Goal: Information Seeking & Learning: Learn about a topic

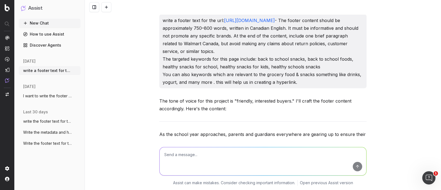
scroll to position [6627, 0]
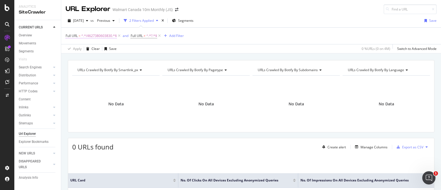
scroll to position [50, 0]
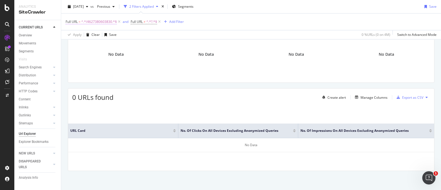
click at [98, 20] on span "^.*/4627380603830.*$" at bounding box center [99, 22] width 36 height 8
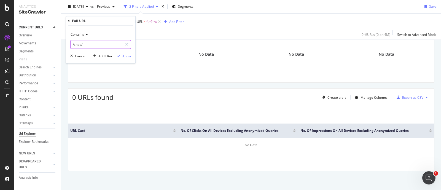
type input "/shop/"
click at [122, 56] on div "button" at bounding box center [118, 55] width 7 height 3
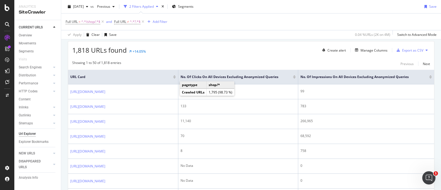
scroll to position [103, 0]
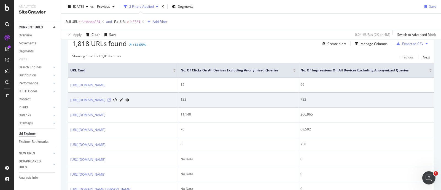
click at [111, 102] on icon at bounding box center [108, 99] width 3 height 3
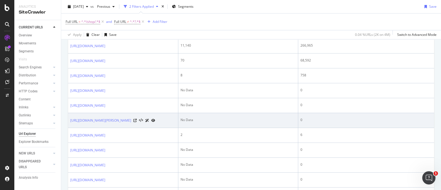
scroll to position [207, 0]
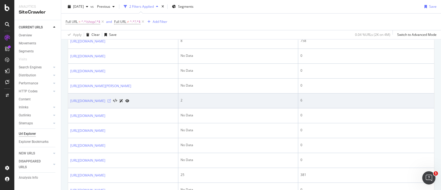
click at [111, 103] on icon at bounding box center [108, 100] width 3 height 3
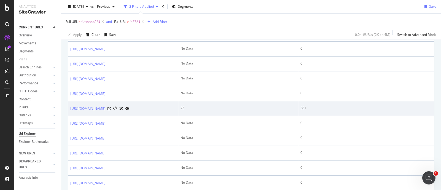
scroll to position [275, 0]
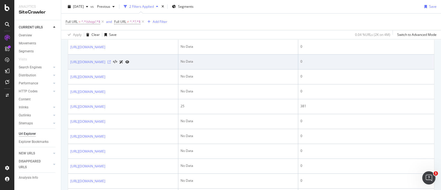
click at [111, 64] on icon at bounding box center [108, 61] width 3 height 3
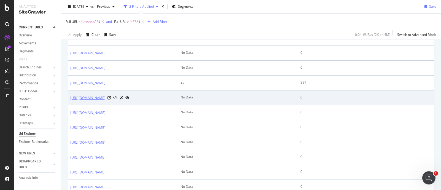
scroll to position [310, 0]
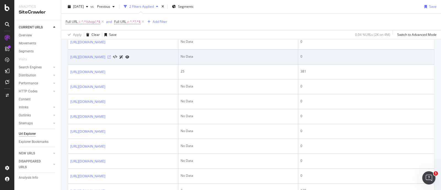
click at [111, 59] on icon at bounding box center [108, 56] width 3 height 3
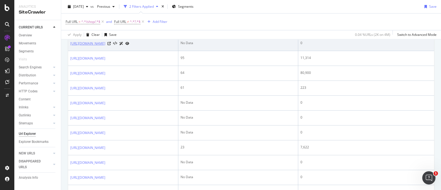
scroll to position [482, 0]
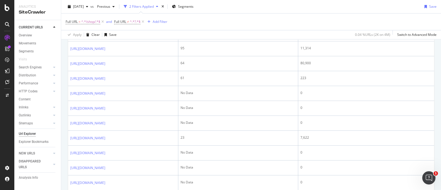
click at [111, 21] on icon at bounding box center [108, 18] width 3 height 3
